Goal: Information Seeking & Learning: Check status

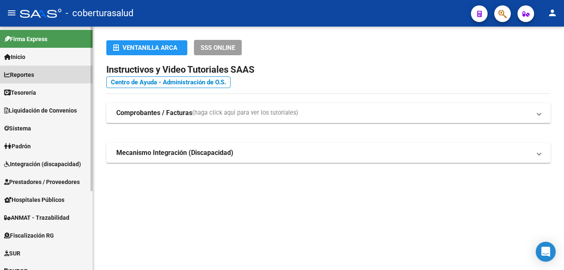
click at [39, 78] on link "Reportes" at bounding box center [46, 75] width 93 height 18
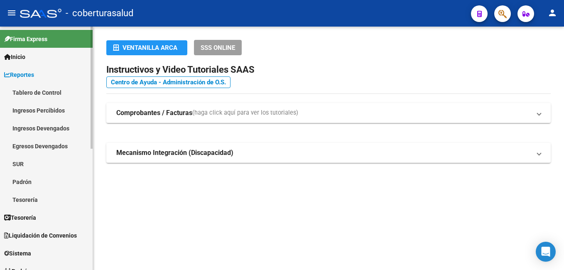
click at [37, 107] on link "Ingresos Percibidos" at bounding box center [46, 110] width 93 height 18
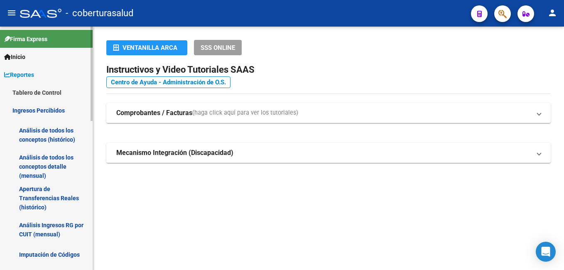
click at [53, 161] on link "Análisis de todos los conceptos detalle (mensual)" at bounding box center [46, 167] width 93 height 32
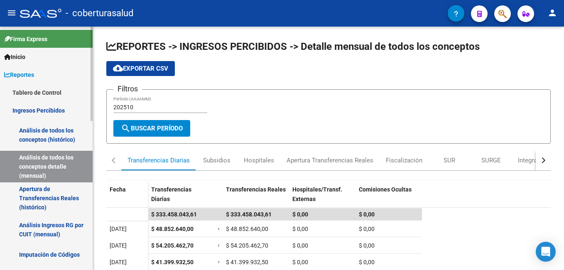
click at [47, 71] on link "Reportes" at bounding box center [46, 75] width 93 height 18
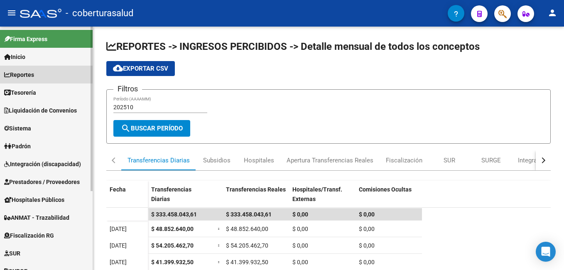
click at [45, 73] on link "Reportes" at bounding box center [46, 75] width 93 height 18
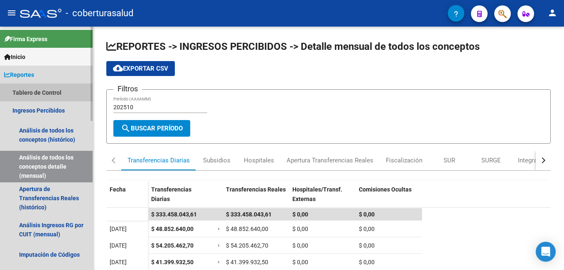
click at [42, 86] on link "Tablero de Control" at bounding box center [46, 93] width 93 height 18
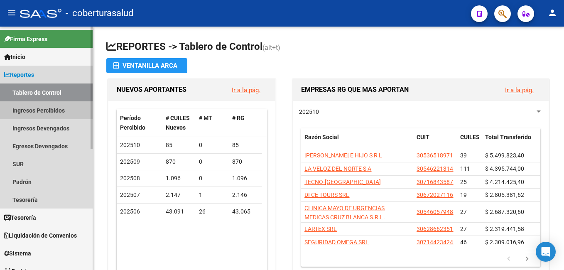
click at [52, 111] on link "Ingresos Percibidos" at bounding box center [46, 110] width 93 height 18
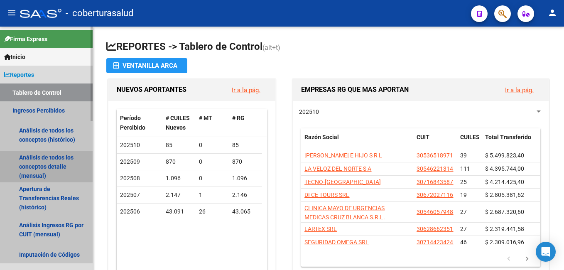
click at [49, 160] on link "Análisis de todos los conceptos detalle (mensual)" at bounding box center [46, 167] width 93 height 32
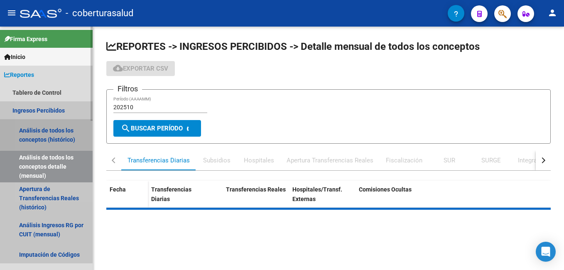
click at [50, 132] on link "Análisis de todos los conceptos (histórico)" at bounding box center [46, 135] width 93 height 32
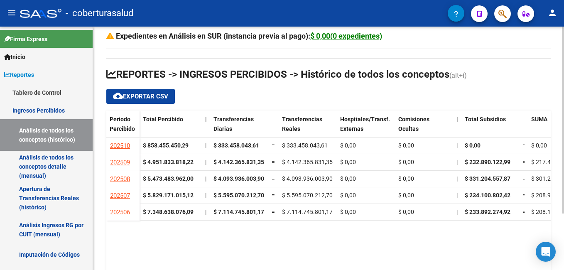
scroll to position [42, 0]
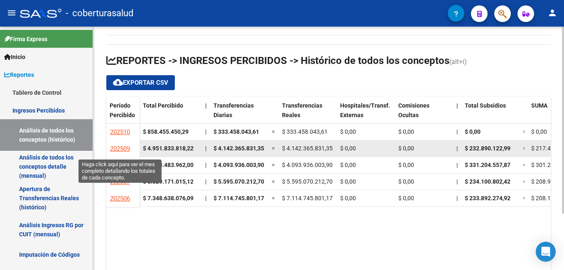
click at [121, 147] on span "202509" at bounding box center [120, 148] width 20 height 7
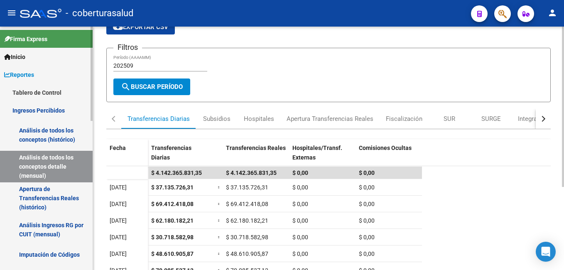
click at [37, 197] on link "Apertura de Transferencias Reales (histórico)" at bounding box center [46, 198] width 93 height 32
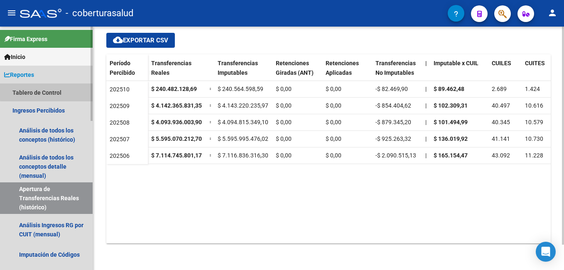
click at [56, 91] on link "Tablero de Control" at bounding box center [46, 93] width 93 height 18
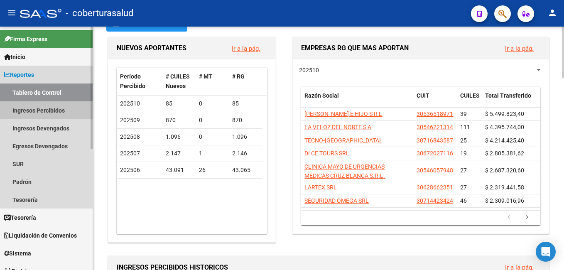
click at [56, 113] on link "Ingresos Percibidos" at bounding box center [46, 110] width 93 height 18
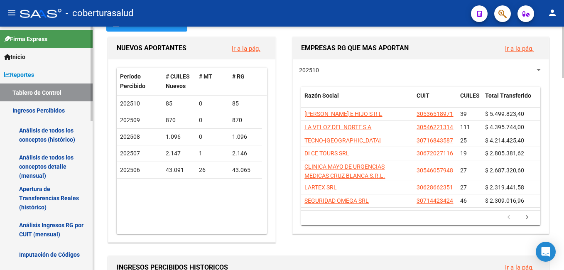
click at [56, 130] on link "Análisis de todos los conceptos (histórico)" at bounding box center [46, 135] width 93 height 32
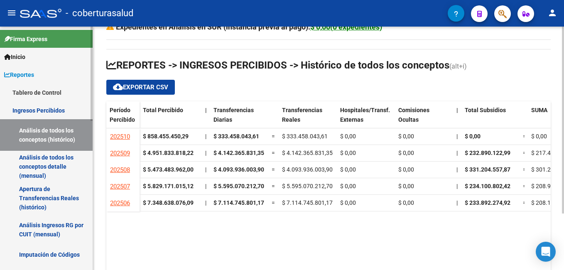
scroll to position [42, 0]
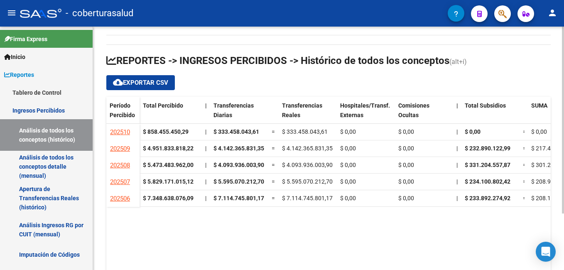
drag, startPoint x: 193, startPoint y: 267, endPoint x: 247, endPoint y: 267, distance: 54.5
click at [247, 267] on datatable-body "202510 $ 858.455.450,29 | $ 333.458.043,61 = $ 333.458.043,61 $ 0,00 $ 0,00 | $…" at bounding box center [328, 199] width 445 height 150
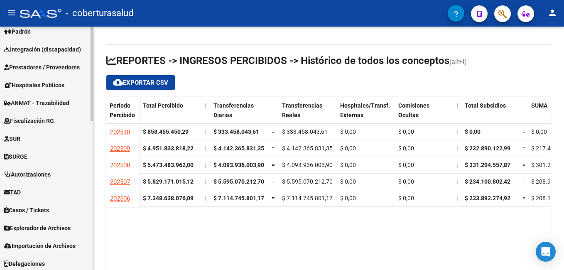
scroll to position [387, 0]
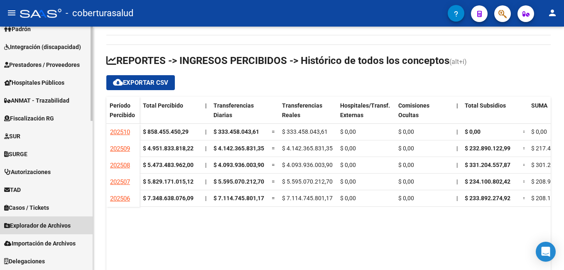
click at [45, 226] on span "Explorador de Archivos" at bounding box center [37, 225] width 67 height 9
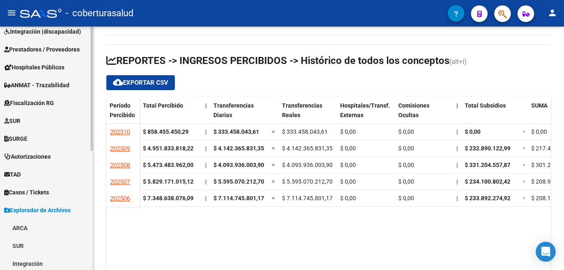
scroll to position [117, 0]
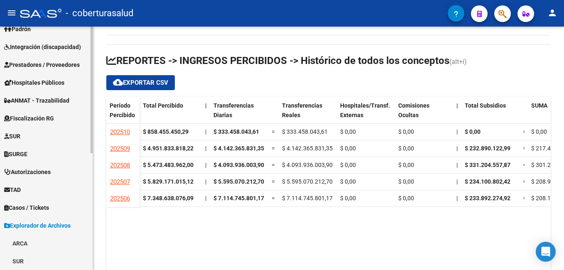
click at [29, 245] on link "ARCA" at bounding box center [46, 243] width 93 height 18
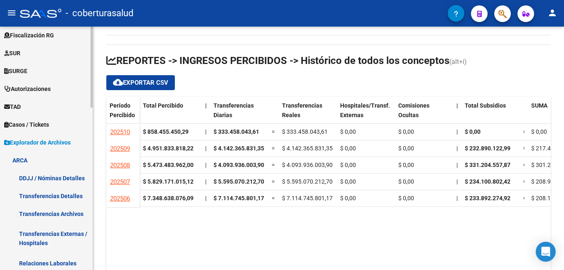
click at [71, 196] on link "Transferencias Detalles" at bounding box center [46, 196] width 93 height 18
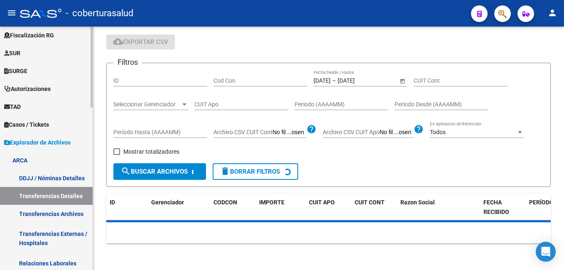
scroll to position [42, 0]
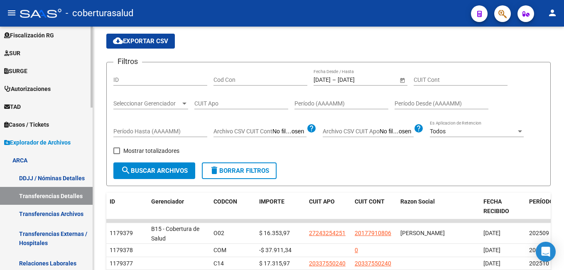
click at [70, 213] on link "Transferencias Archivos" at bounding box center [46, 214] width 93 height 18
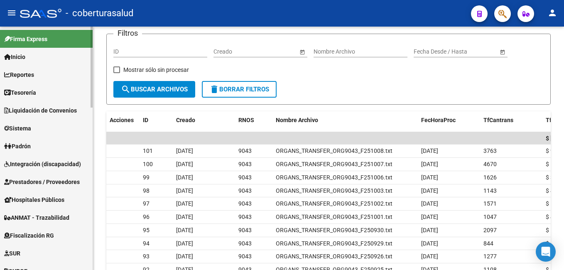
click at [52, 111] on span "Liquidación de Convenios" at bounding box center [40, 110] width 73 height 9
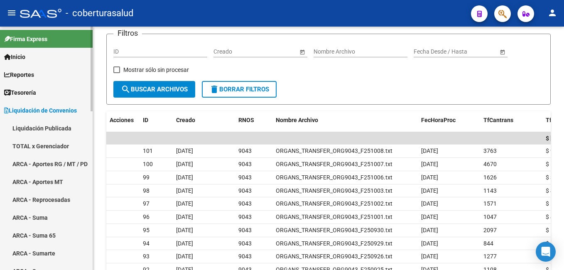
click at [51, 145] on link "TOTAL x Gerenciador" at bounding box center [46, 146] width 93 height 18
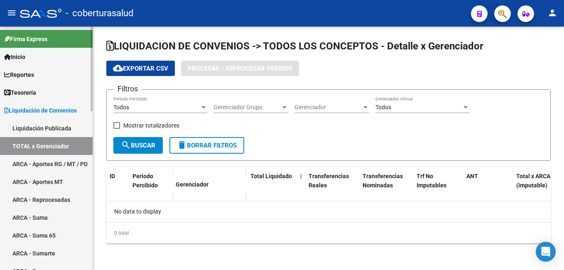
scroll to position [0, 0]
checkbox input "true"
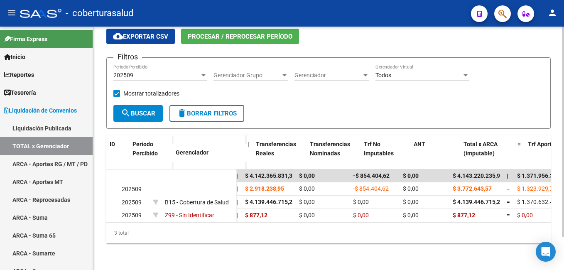
scroll to position [0, 0]
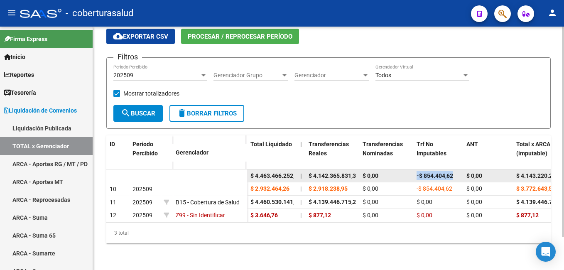
drag, startPoint x: 417, startPoint y: 169, endPoint x: 458, endPoint y: 169, distance: 41.2
click at [458, 171] on div "-$ 854.404,62" at bounding box center [438, 176] width 43 height 10
drag, startPoint x: 519, startPoint y: 169, endPoint x: 545, endPoint y: 171, distance: 25.9
click at [545, 173] on span "$ 4.143.220.235,97" at bounding box center [542, 176] width 51 height 7
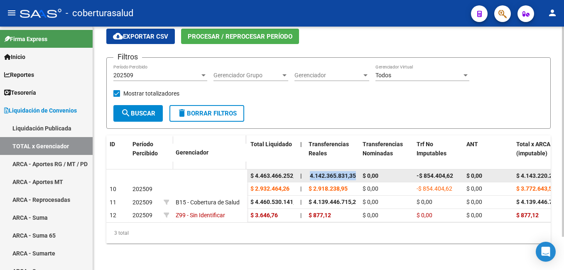
drag, startPoint x: 314, startPoint y: 169, endPoint x: 357, endPoint y: 170, distance: 42.4
click at [357, 170] on datatable-body-cell "$ 4.142.365.831,35" at bounding box center [333, 176] width 54 height 13
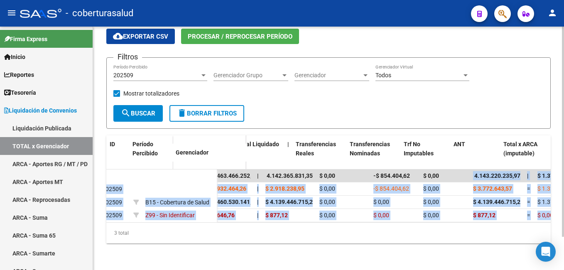
scroll to position [0, 130]
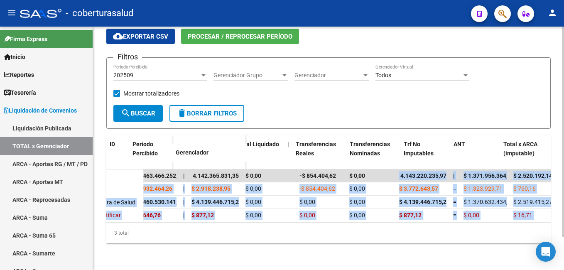
drag, startPoint x: 520, startPoint y: 170, endPoint x: 553, endPoint y: 172, distance: 33.7
click at [553, 172] on div "LIQUIDACION DE CONVENIOS -> TODOS LOS CONCEPTOS - Detalle x Gerenciador cloud_d…" at bounding box center [328, 132] width 471 height 276
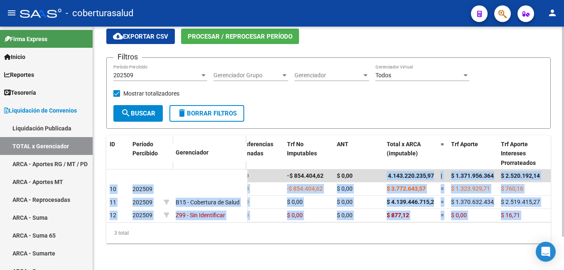
scroll to position [0, 0]
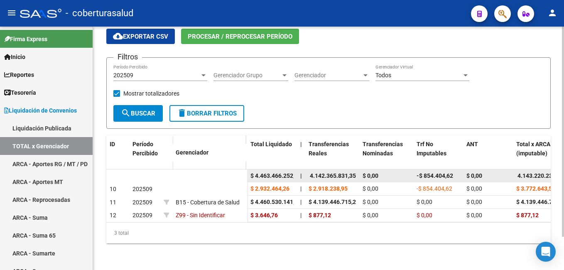
click at [333, 170] on datatable-body-cell "$ 4.142.365.831,35" at bounding box center [333, 176] width 54 height 13
